Goal: Navigation & Orientation: Go to known website

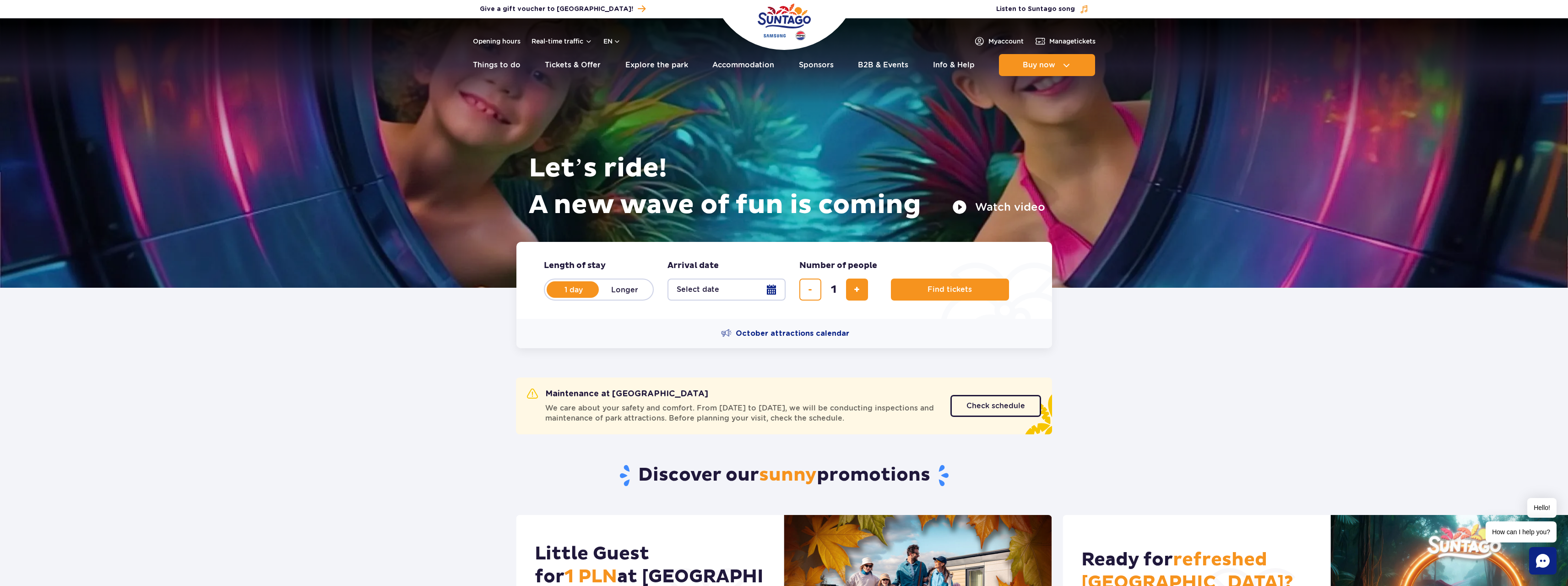
click at [773, 23] on img "Park of Poland" at bounding box center [784, 22] width 53 height 42
